Goal: Check status: Check status

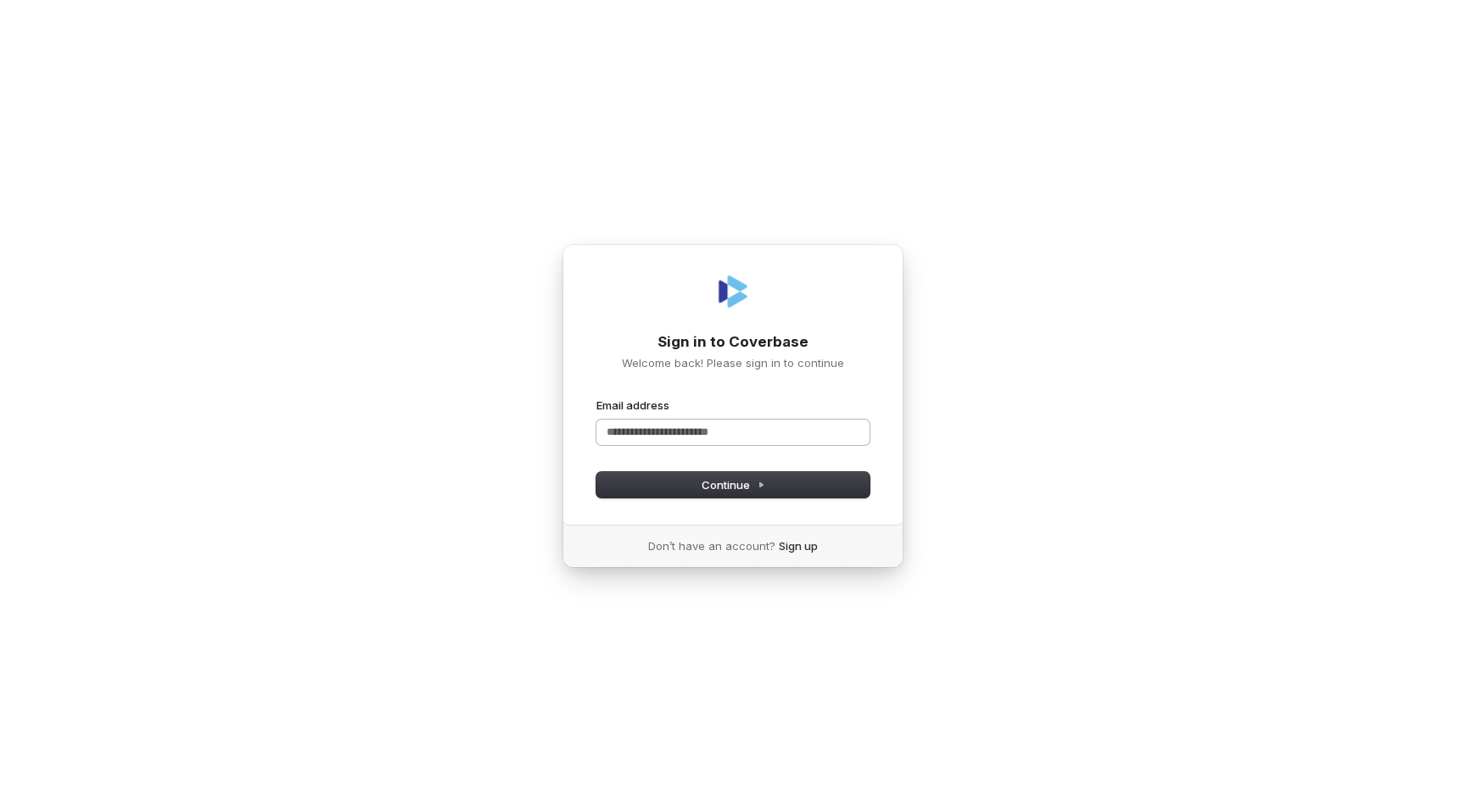
click at [699, 440] on input "Email address" at bounding box center [732, 432] width 273 height 26
click at [728, 478] on span "Continue" at bounding box center [733, 485] width 64 height 15
type input "**********"
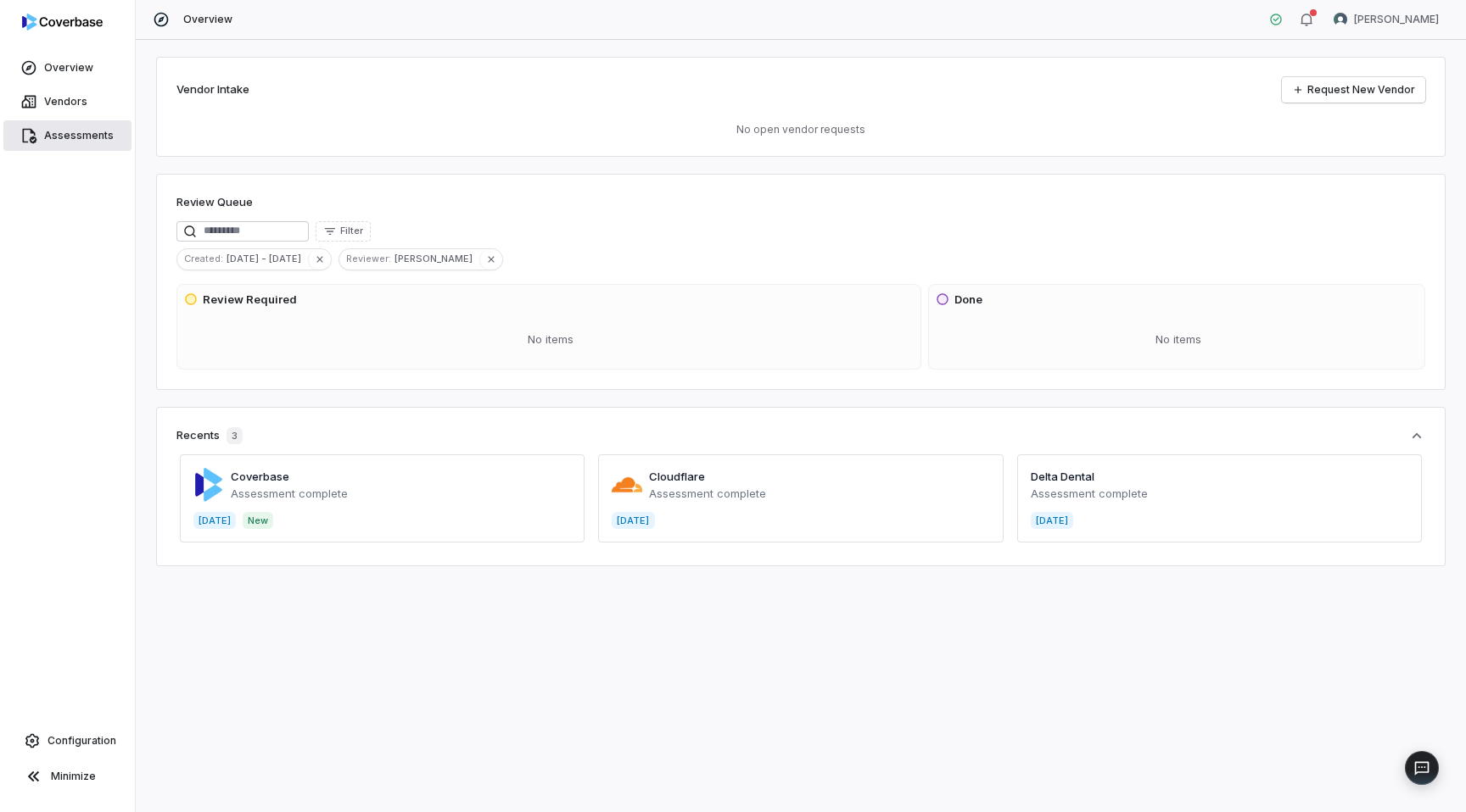
click at [94, 132] on span "Assessments" at bounding box center [79, 135] width 70 height 13
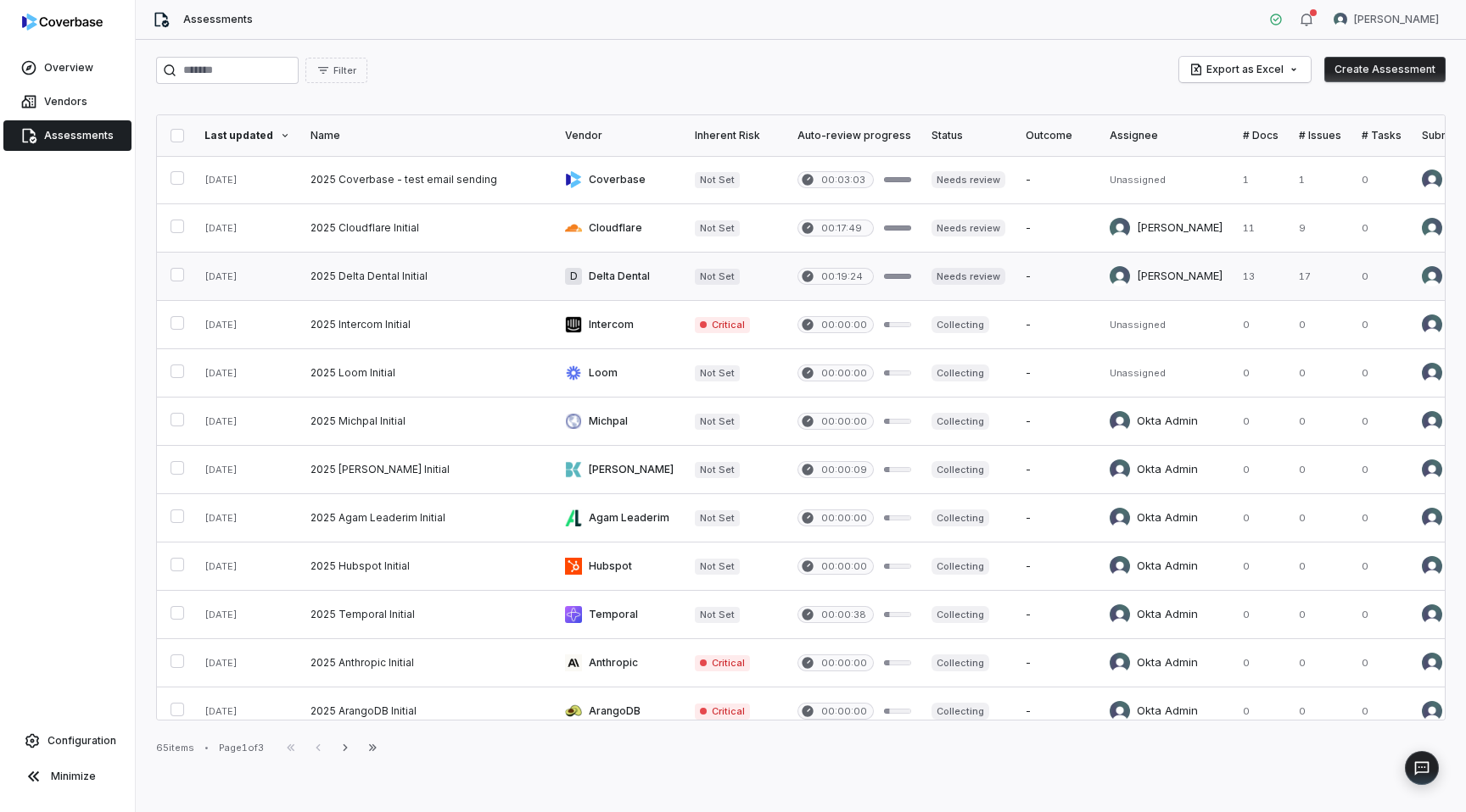
click at [509, 281] on link at bounding box center [427, 276] width 254 height 48
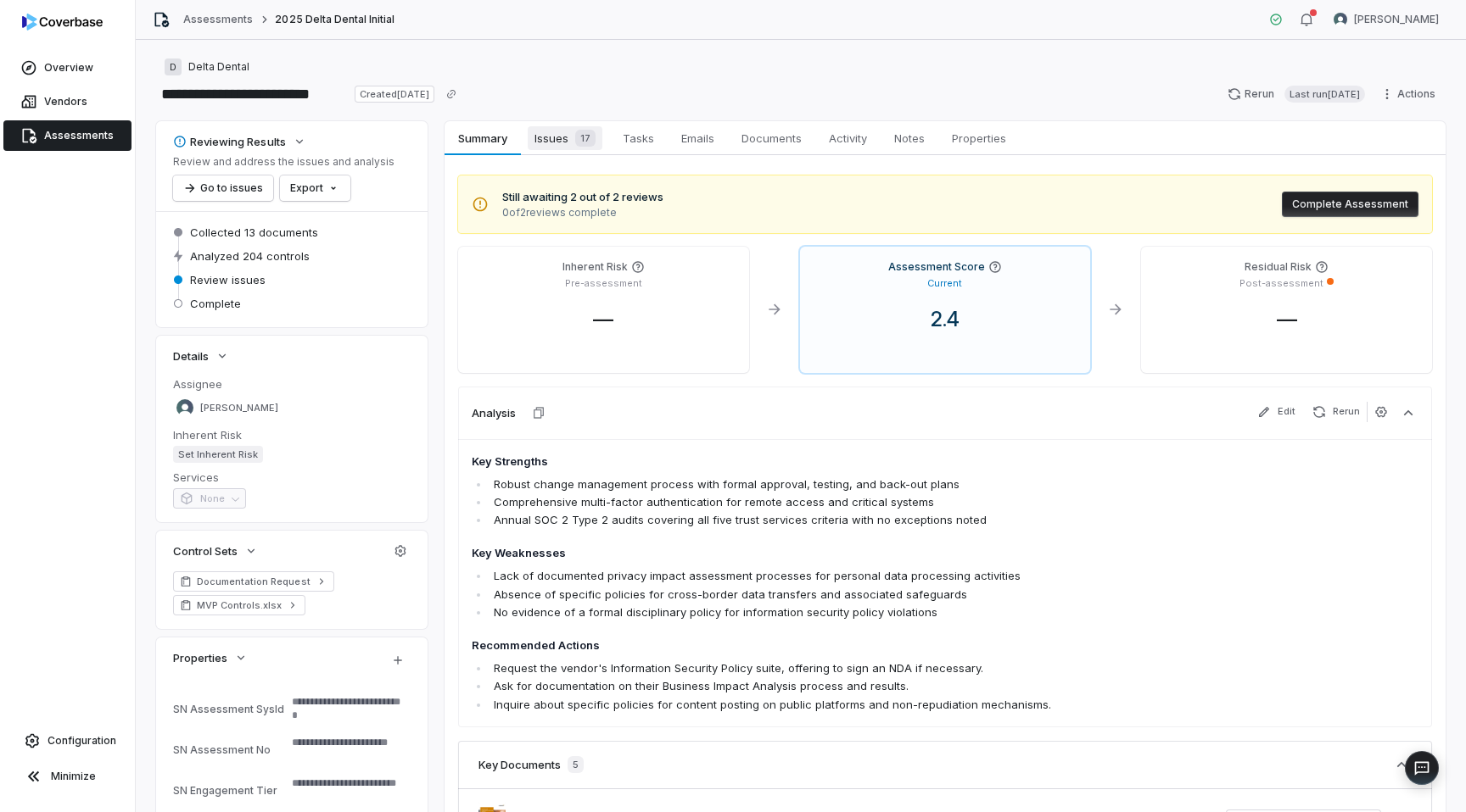
click at [575, 139] on span "17" at bounding box center [585, 138] width 20 height 17
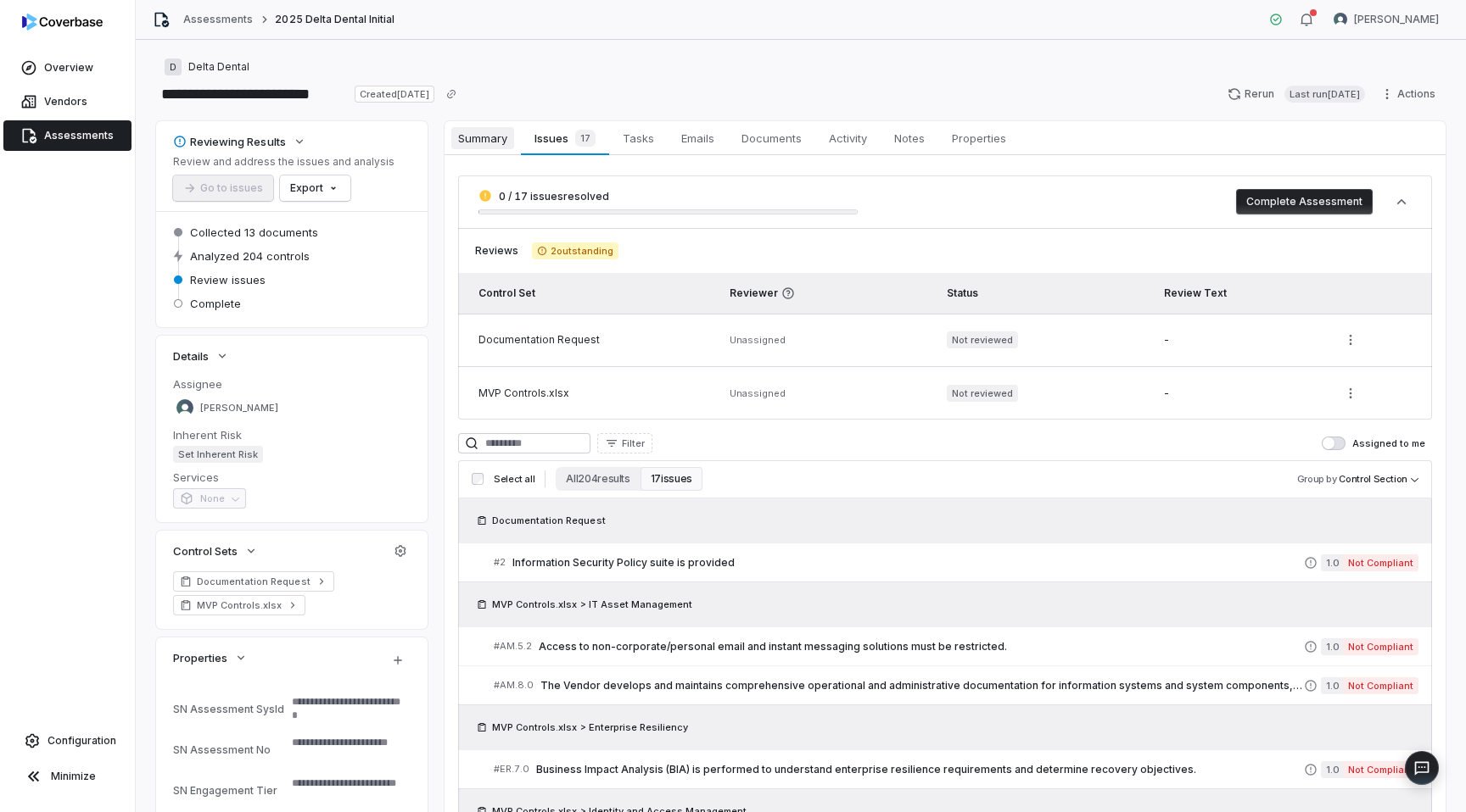
click at [482, 140] on span "Summary" at bounding box center [482, 138] width 63 height 22
type textarea "*"
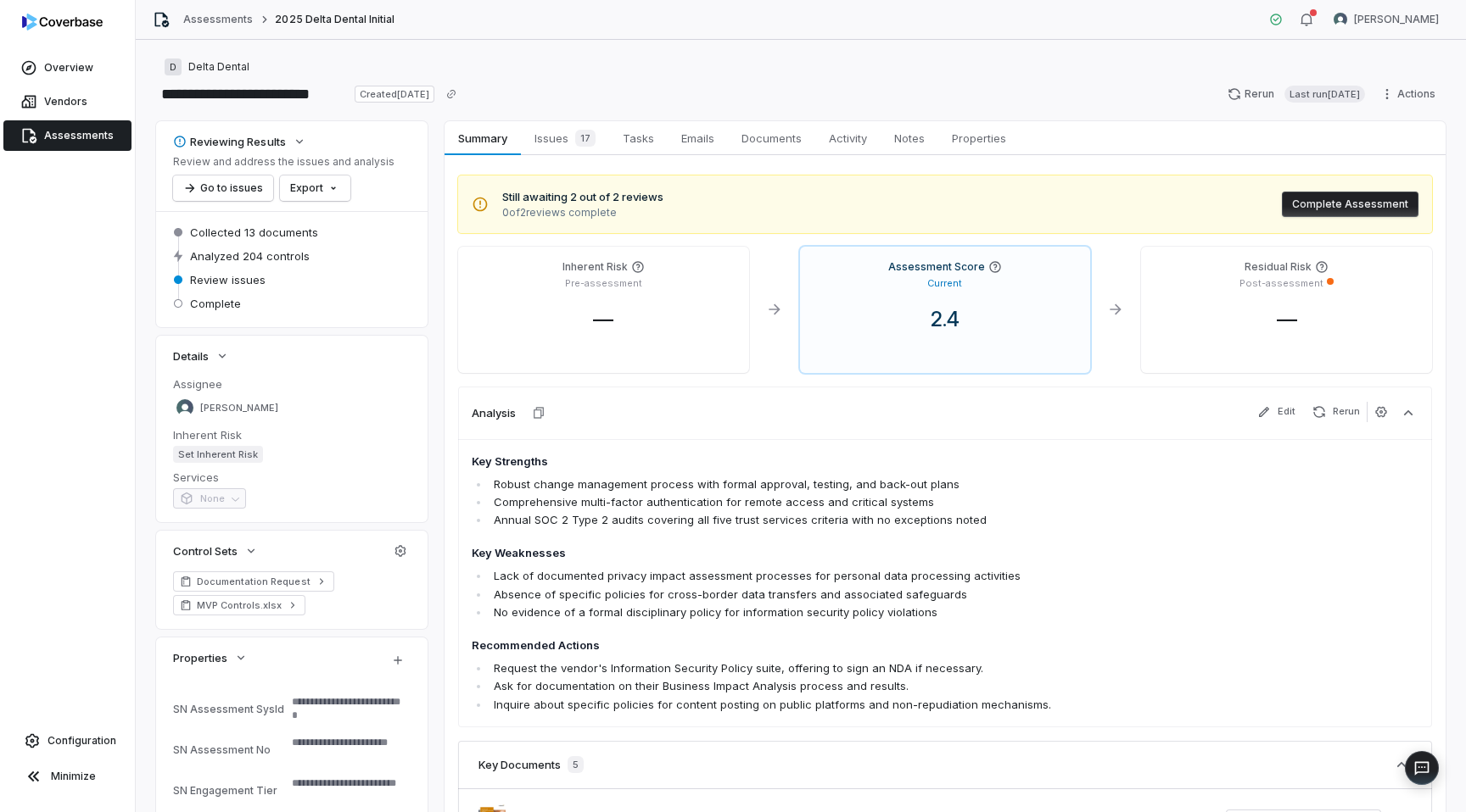
click at [97, 139] on span "Assessments" at bounding box center [79, 135] width 70 height 13
